Goal: Find specific page/section: Find specific page/section

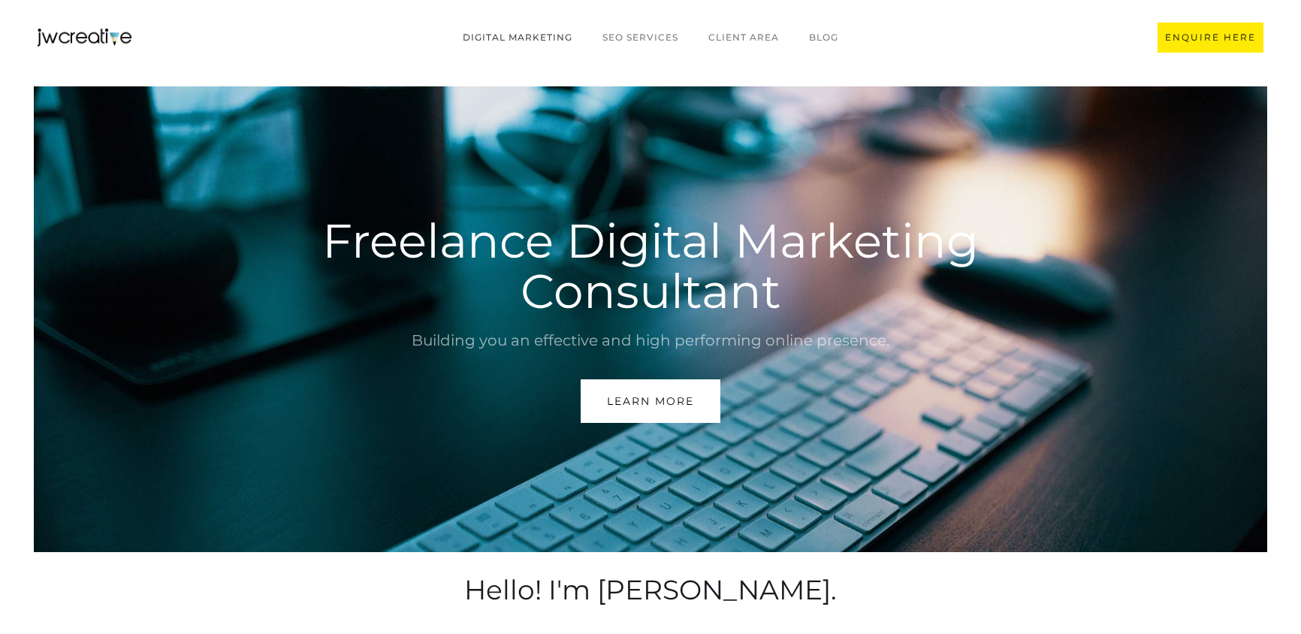
click at [478, 37] on link "Digital marketing" at bounding box center [518, 37] width 140 height 29
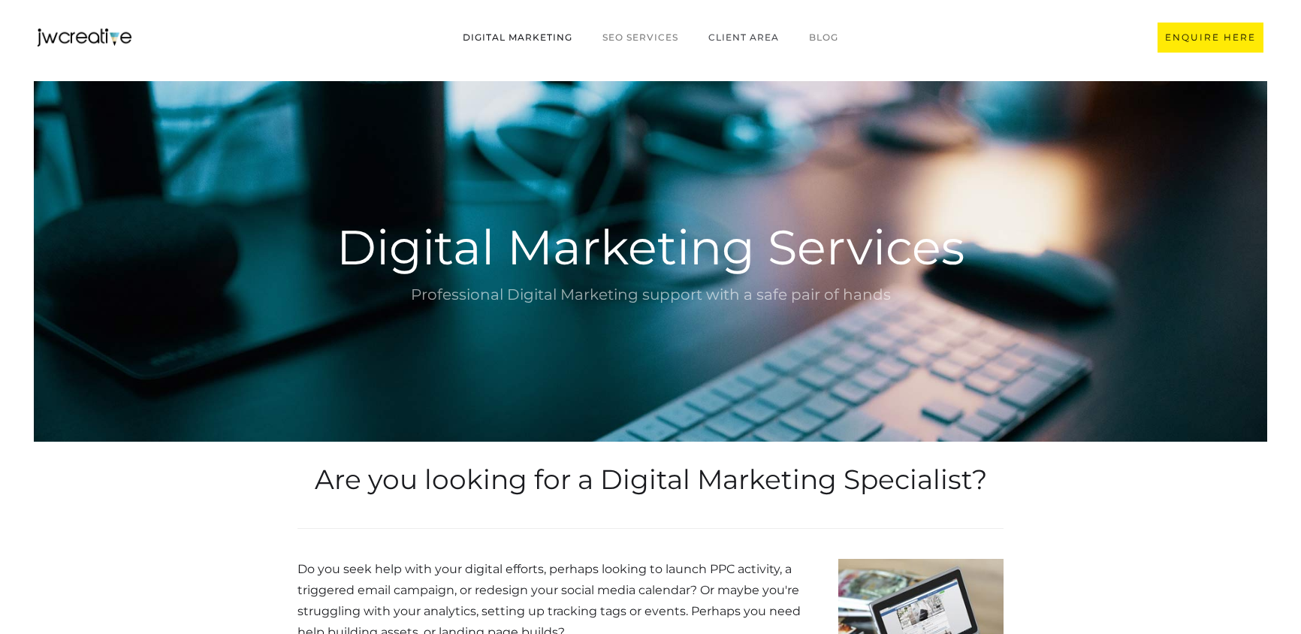
click at [764, 35] on link "CLIENT AREA" at bounding box center [743, 37] width 101 height 29
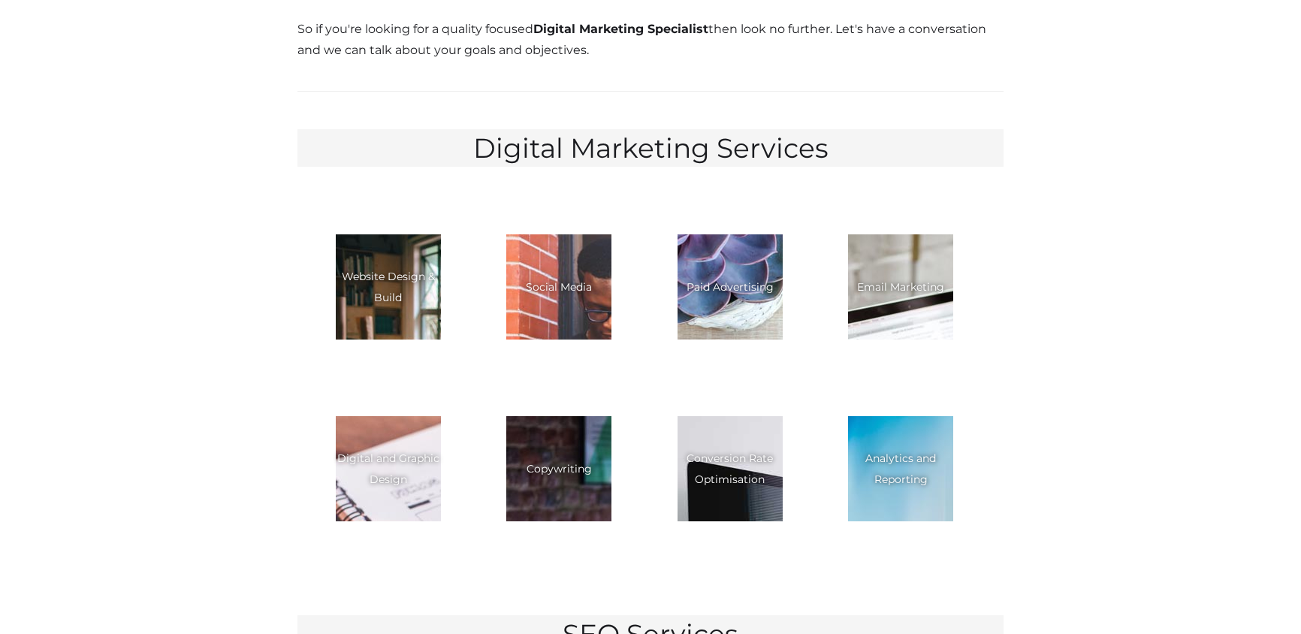
scroll to position [1312, 0]
